Goal: Task Accomplishment & Management: Complete application form

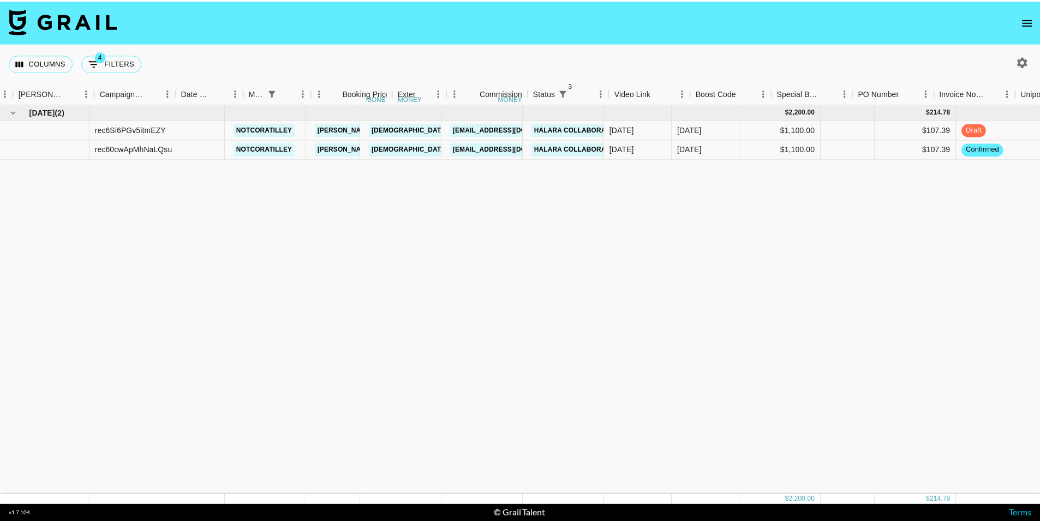
scroll to position [0, 432]
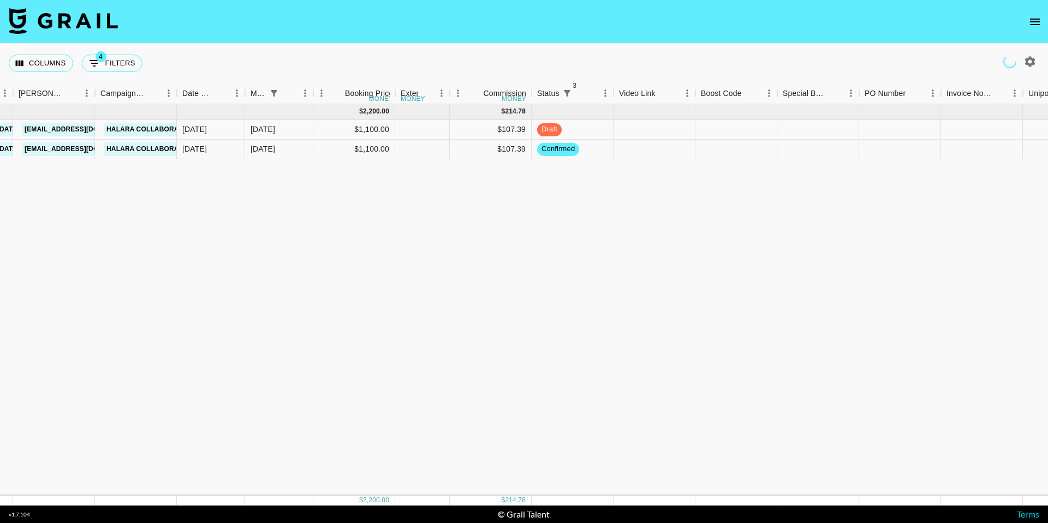
click at [1037, 22] on icon "open drawer" at bounding box center [1034, 21] width 13 height 13
drag, startPoint x: 1037, startPoint y: 22, endPoint x: 971, endPoint y: 11, distance: 67.5
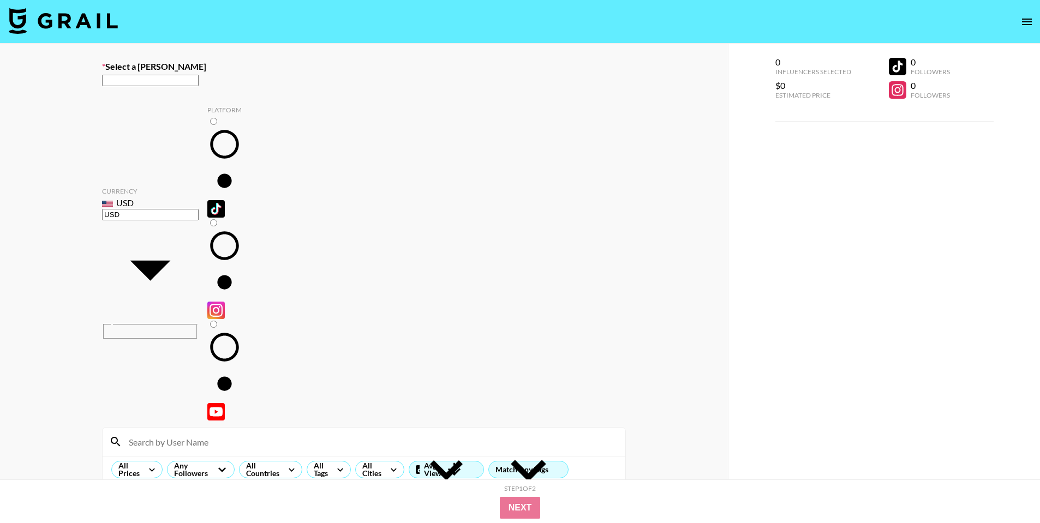
click at [319, 93] on div "​" at bounding box center [364, 85] width 524 height 23
paste input "[PERSON_NAME][EMAIL_ADDRESS][DOMAIN_NAME]"
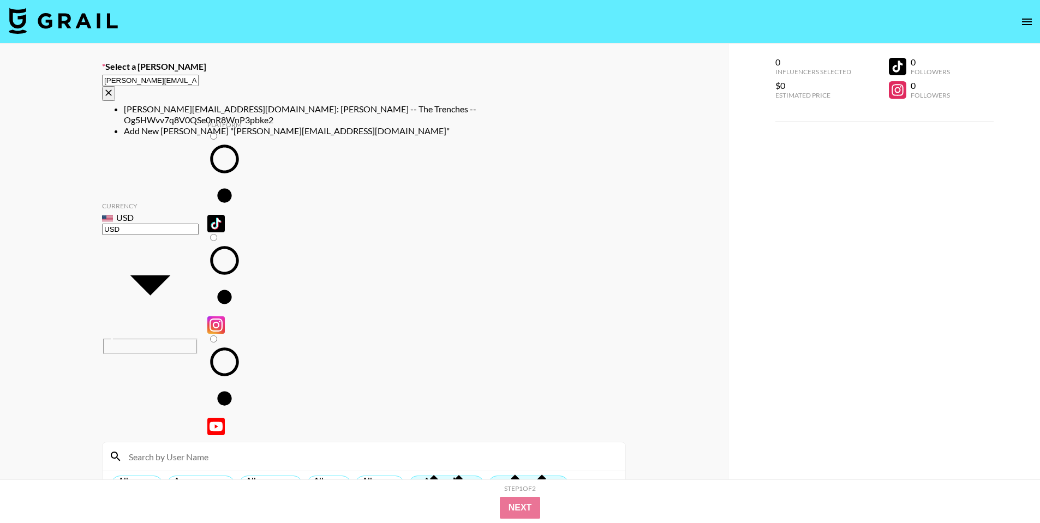
drag, startPoint x: 311, startPoint y: 91, endPoint x: 268, endPoint y: 85, distance: 43.0
click at [311, 91] on div "[PERSON_NAME][EMAIL_ADDRESS][DOMAIN_NAME] ​" at bounding box center [364, 93] width 524 height 38
click at [244, 108] on li "[PERSON_NAME][EMAIL_ADDRESS][DOMAIN_NAME]: [PERSON_NAME] -- The Trenches -- Og5…" at bounding box center [375, 115] width 502 height 22
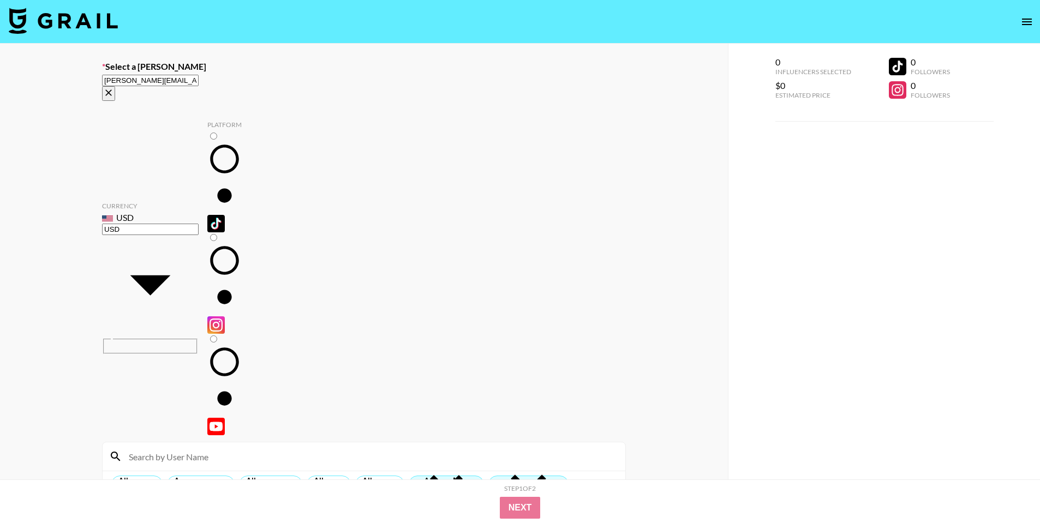
type input "[PERSON_NAME][EMAIL_ADDRESS][DOMAIN_NAME]: [PERSON_NAME] -- The Trenches -- Og5…"
click at [210, 133] on input "radio" at bounding box center [213, 136] width 7 height 7
radio input "true"
click at [196, 448] on input at bounding box center [370, 456] width 496 height 17
type input "g"
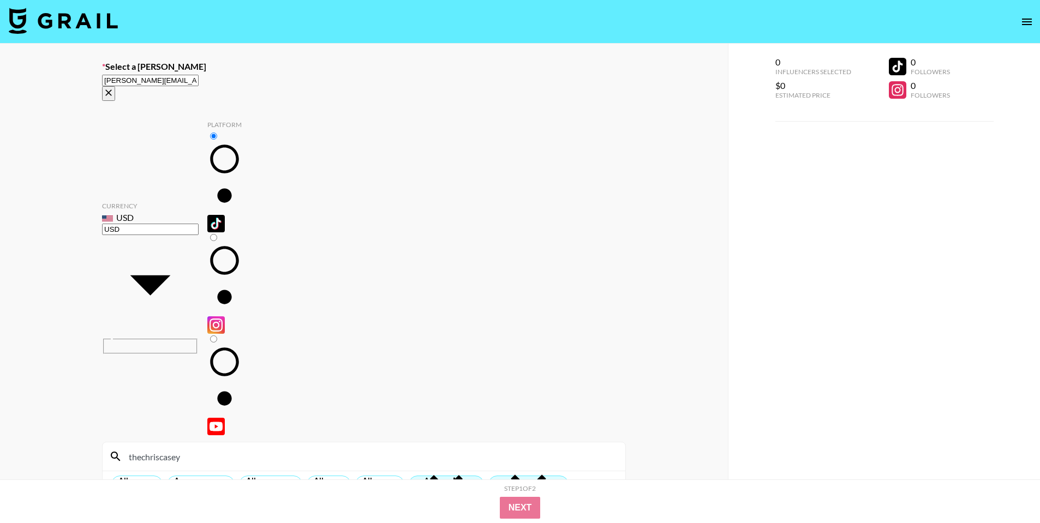
type input "thechriscasey"
checkbox input "true"
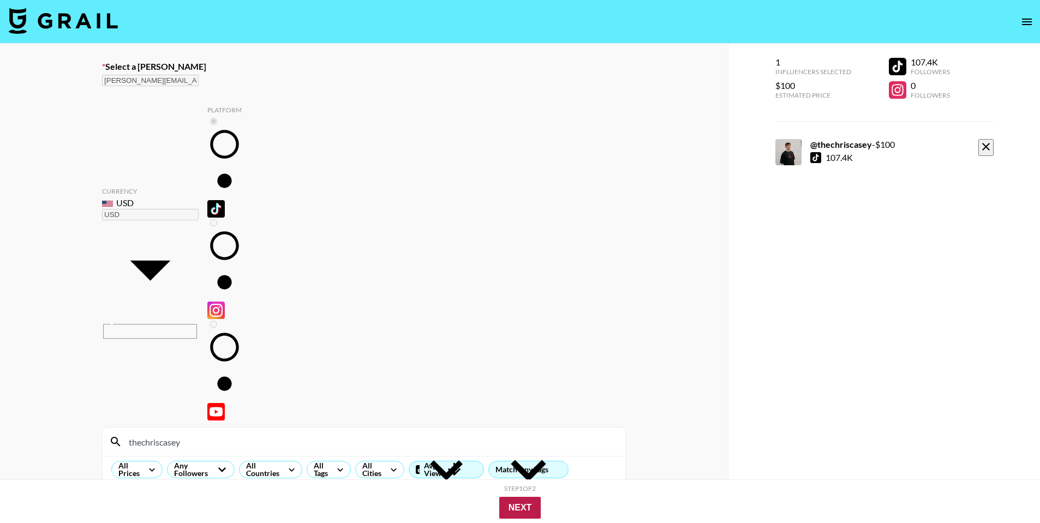
type input "100"
click at [527, 505] on button "Next" at bounding box center [520, 508] width 42 height 22
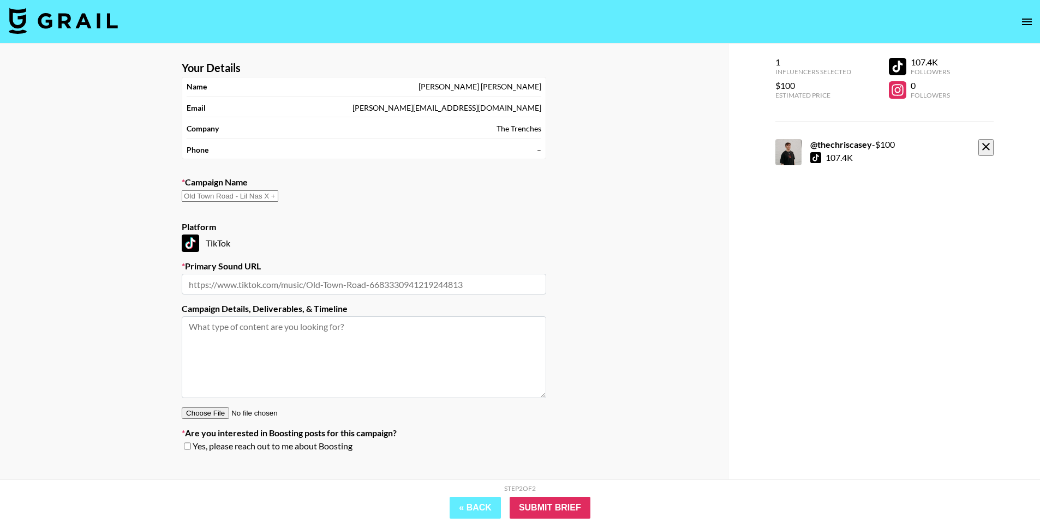
click at [454, 188] on div "Campaign Name ​" at bounding box center [364, 195] width 364 height 36
click at [278, 202] on input "text" at bounding box center [230, 195] width 97 height 11
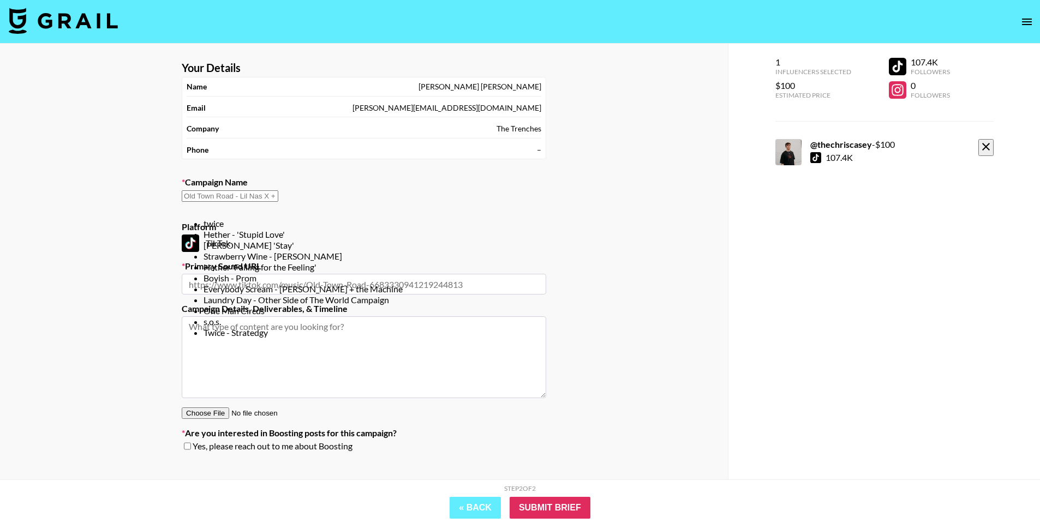
click at [267, 327] on li "s.o.s." at bounding box center [375, 321] width 343 height 11
type input "s.o.s."
type input "[URL][DOMAIN_NAME]"
type textarea "TikTok --"
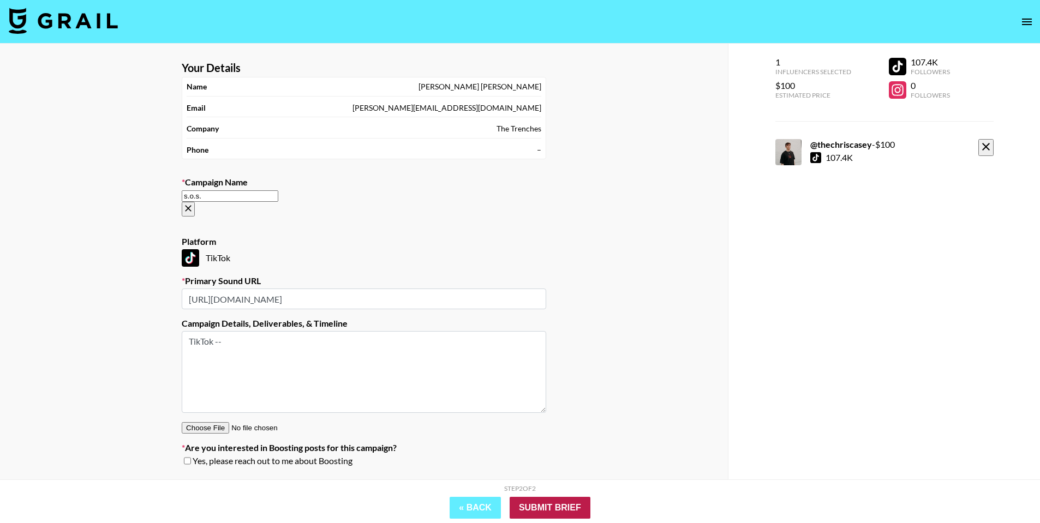
click at [558, 504] on input "Submit Brief" at bounding box center [550, 508] width 81 height 22
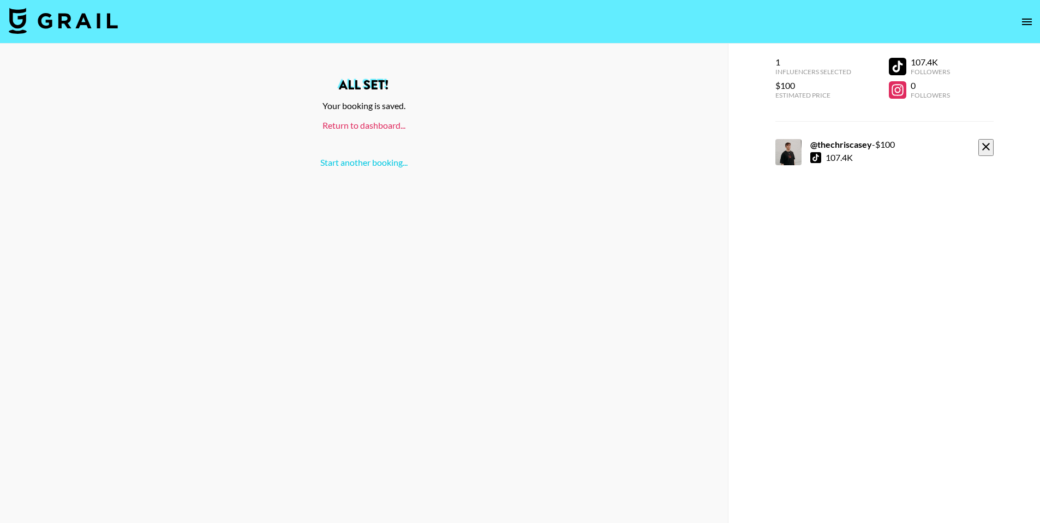
click at [391, 124] on link "Return to dashboard..." at bounding box center [363, 125] width 83 height 10
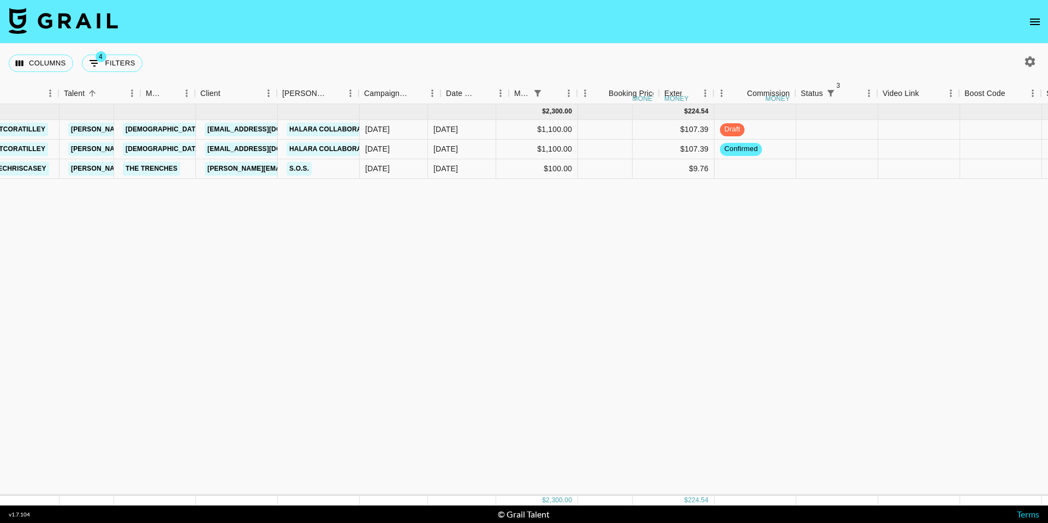
scroll to position [0, 380]
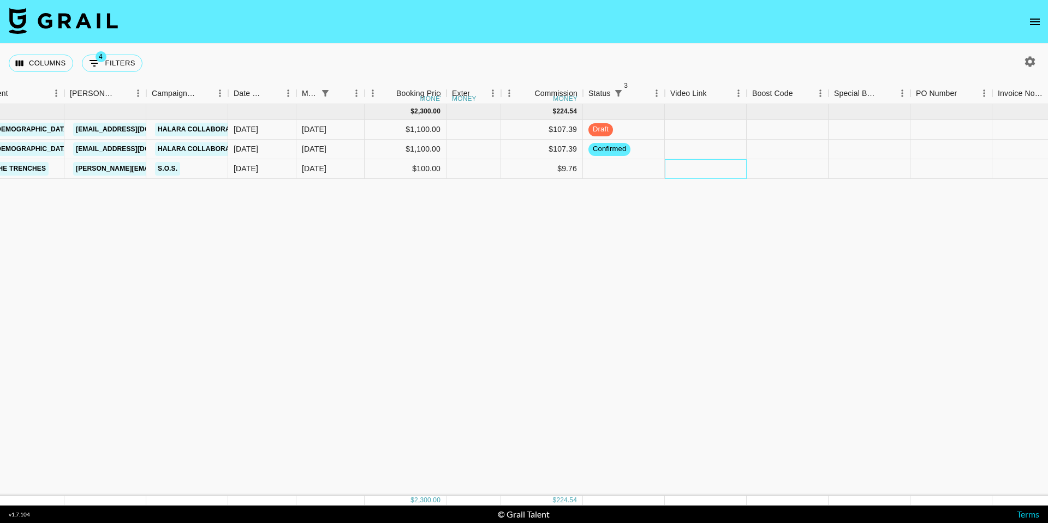
click at [672, 167] on div at bounding box center [706, 169] width 82 height 20
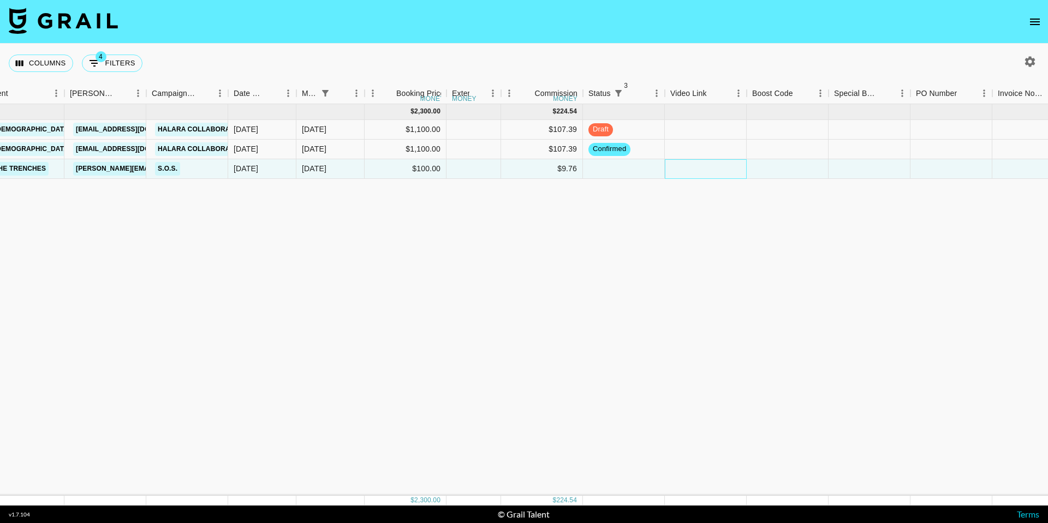
click at [672, 167] on div at bounding box center [706, 169] width 82 height 20
type input "https://www.tiktok.com/@thechriscasey/video/7554580766550805791?is_from_webapp=…"
click at [771, 175] on div at bounding box center [787, 169] width 82 height 20
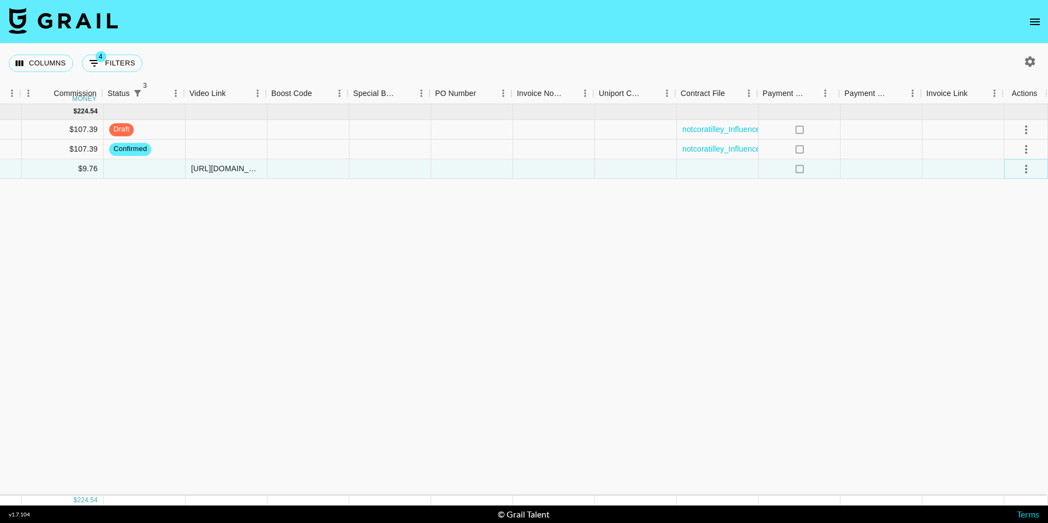
click at [1020, 168] on icon "select merge strategy" at bounding box center [1025, 169] width 13 height 13
click at [1006, 266] on div "Approve" at bounding box center [1001, 271] width 33 height 13
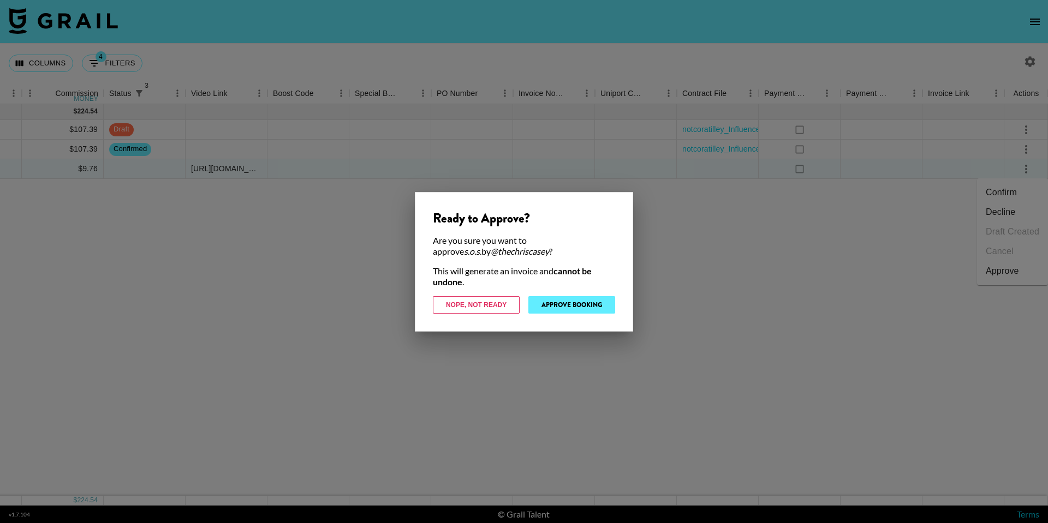
click at [589, 303] on button "Approve Booking" at bounding box center [571, 304] width 87 height 17
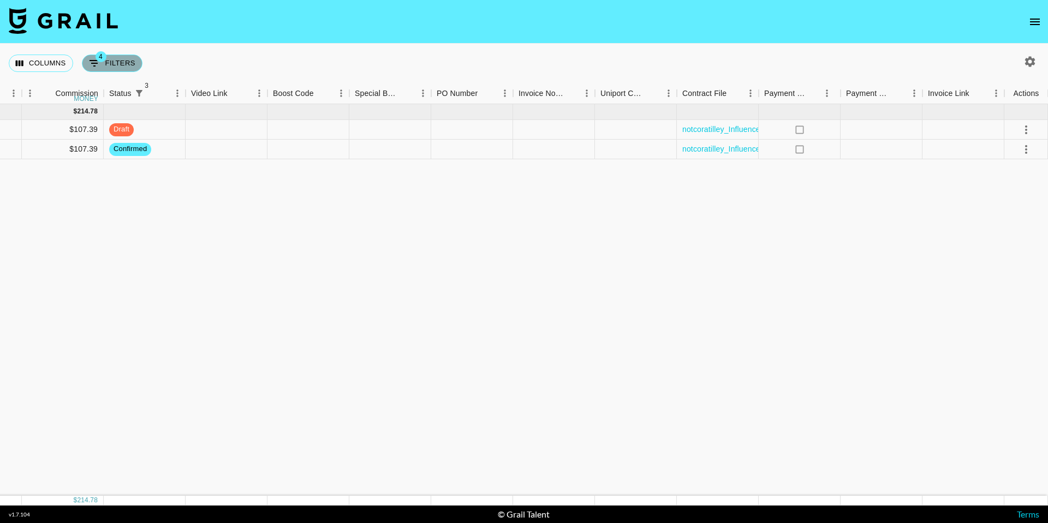
click at [117, 59] on button "4 Filters" at bounding box center [112, 63] width 61 height 17
select select "status"
select select "not"
select select "cancelled"
select select "status"
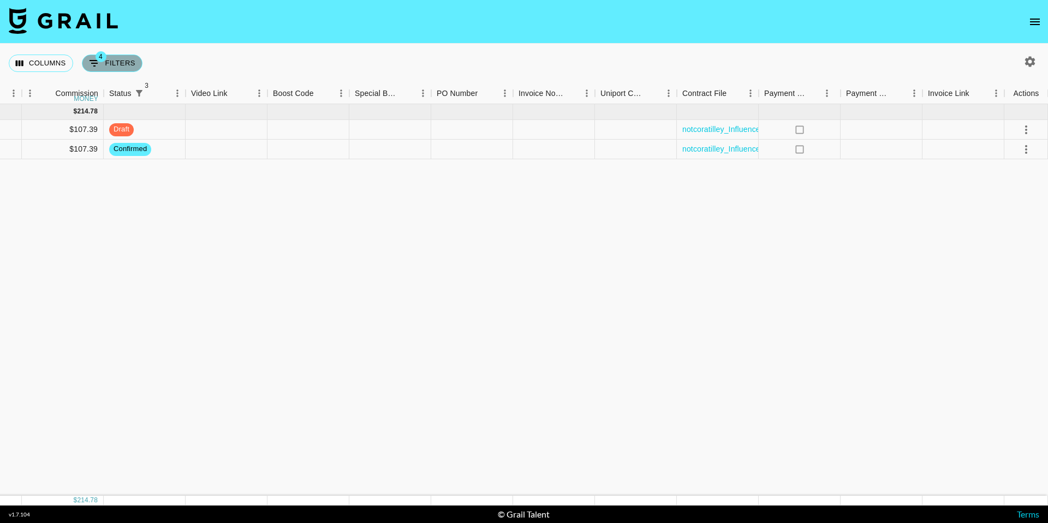
select select "not"
select select "declined"
select select "status"
select select "not"
select select "approved"
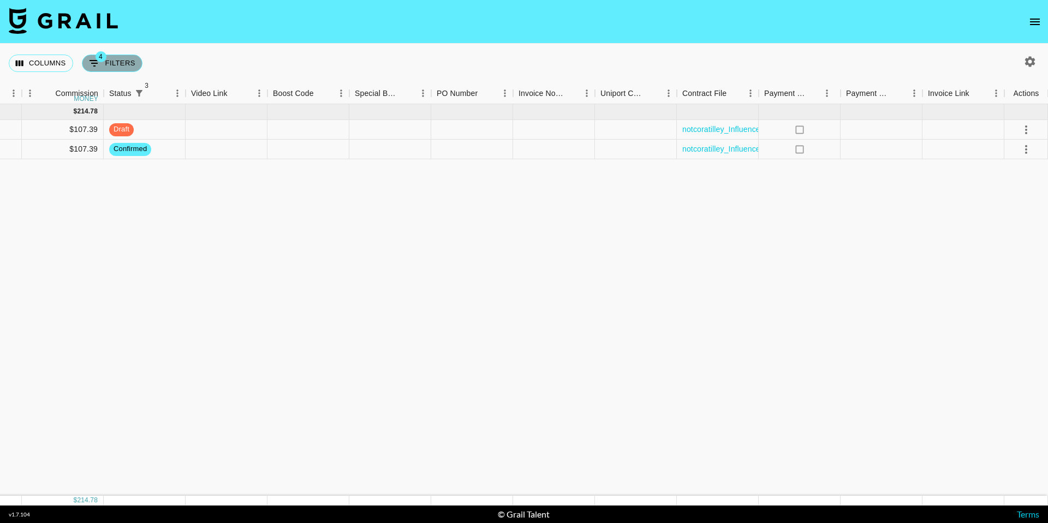
select select "monthDue2"
select select "[DATE]"
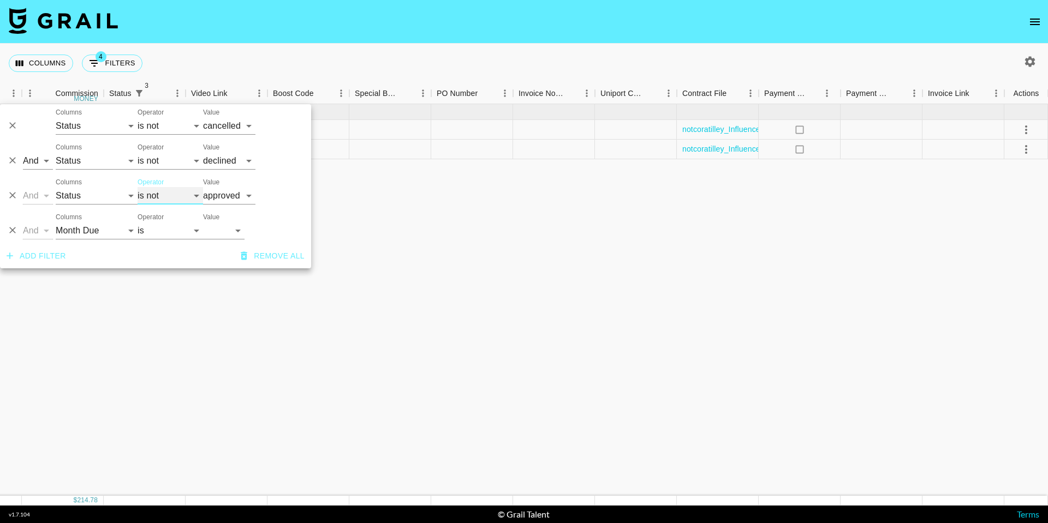
select select "is"
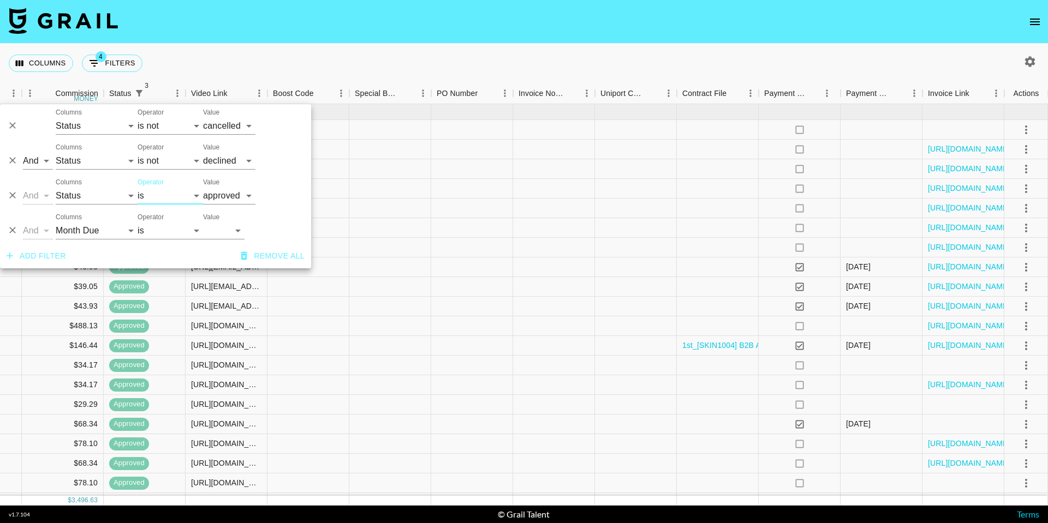
drag, startPoint x: 361, startPoint y: 47, endPoint x: 397, endPoint y: 222, distance: 177.8
click at [361, 47] on div "Columns 4 Filters + Booking" at bounding box center [524, 63] width 1048 height 39
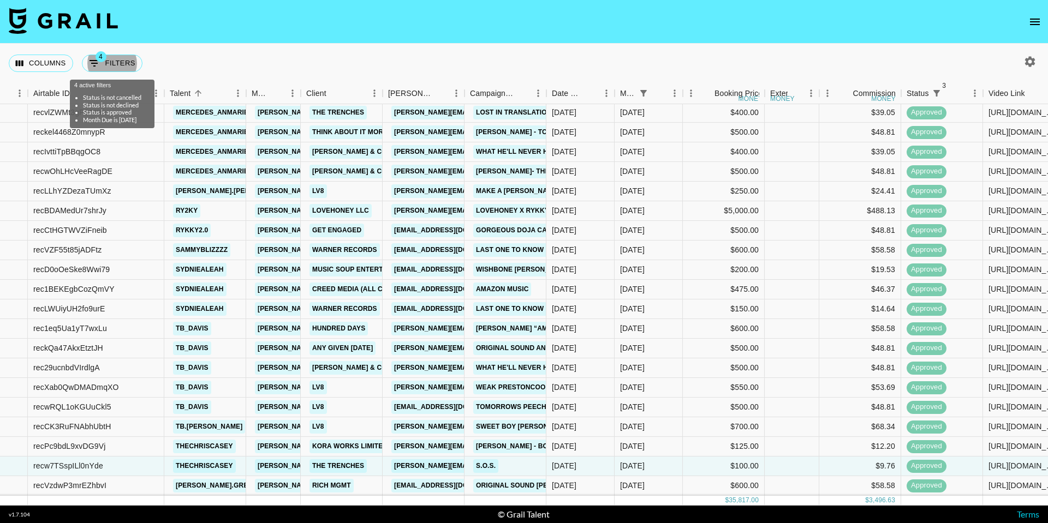
scroll to position [0, 0]
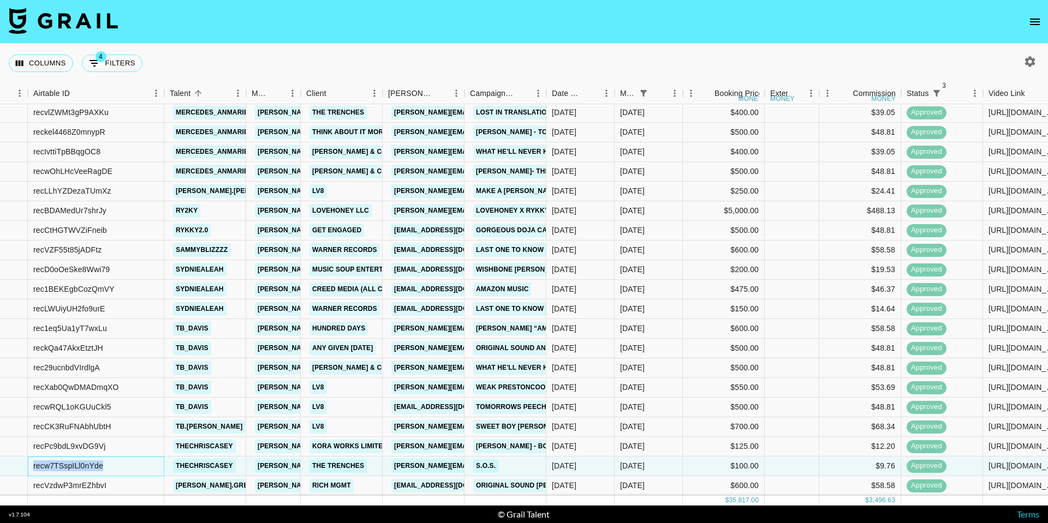
drag, startPoint x: 144, startPoint y: 455, endPoint x: 32, endPoint y: 456, distance: 111.9
click at [32, 457] on div "recw7TSspILl0nYde" at bounding box center [96, 467] width 136 height 20
copy div "recw7TSspILl0nYde"
